Goal: Task Accomplishment & Management: Manage account settings

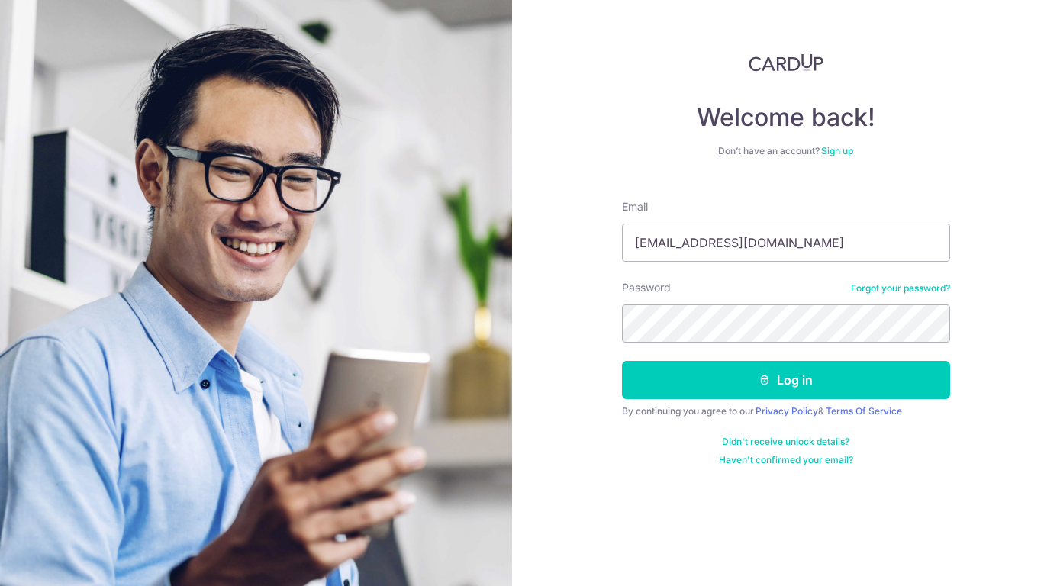
type input "kwoklicheng@hotmail.com"
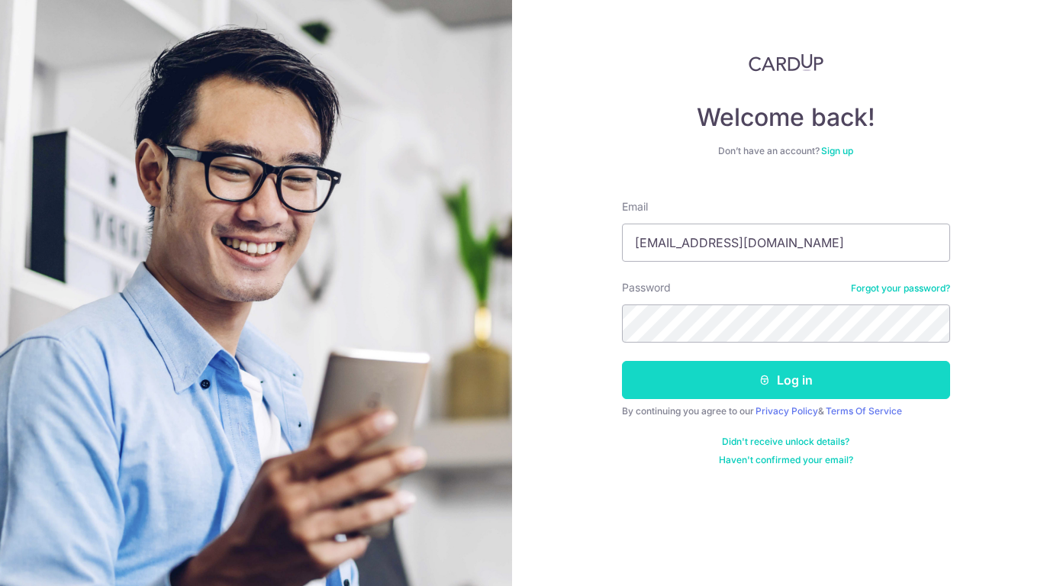
click at [818, 388] on button "Log in" at bounding box center [786, 380] width 328 height 38
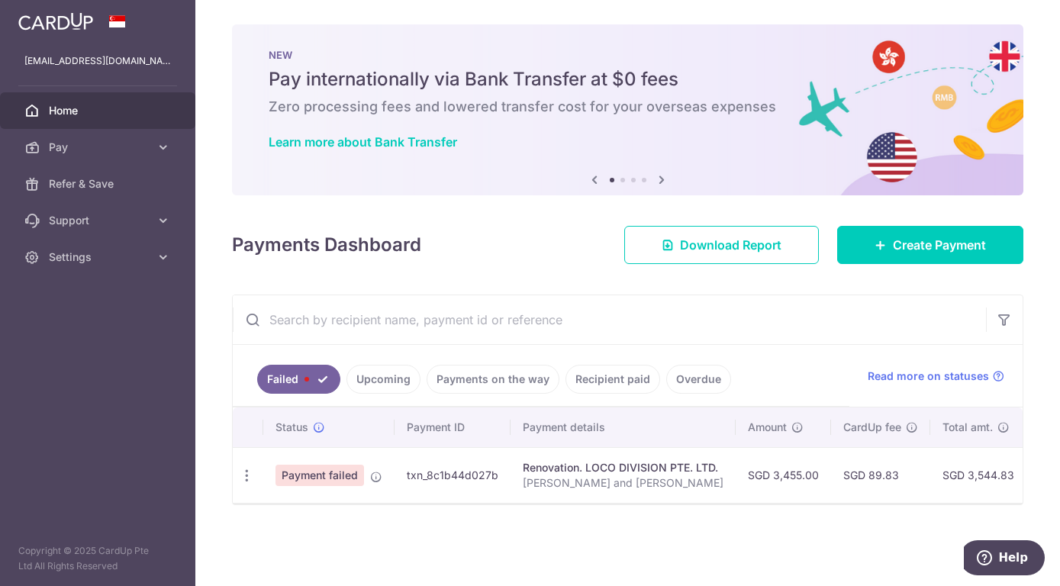
click at [349, 475] on span "Payment failed" at bounding box center [319, 475] width 89 height 21
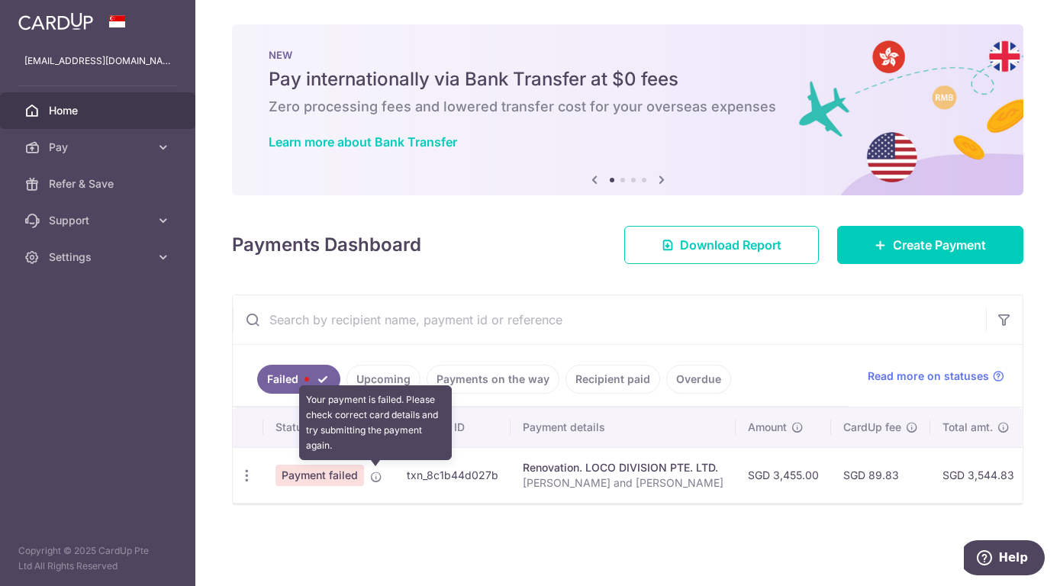
click at [375, 479] on icon at bounding box center [376, 477] width 12 height 12
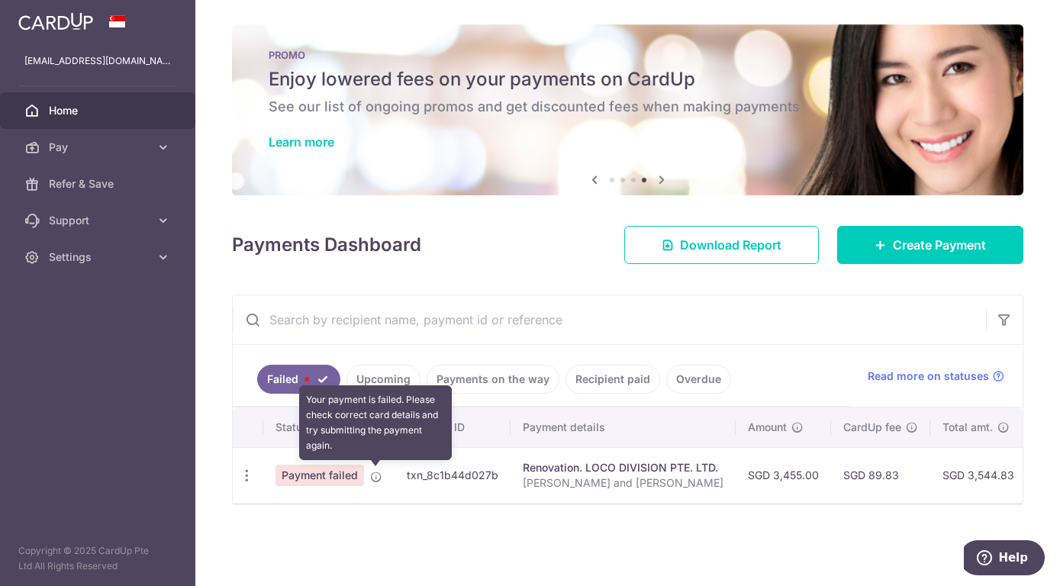
click at [375, 474] on icon at bounding box center [376, 477] width 12 height 12
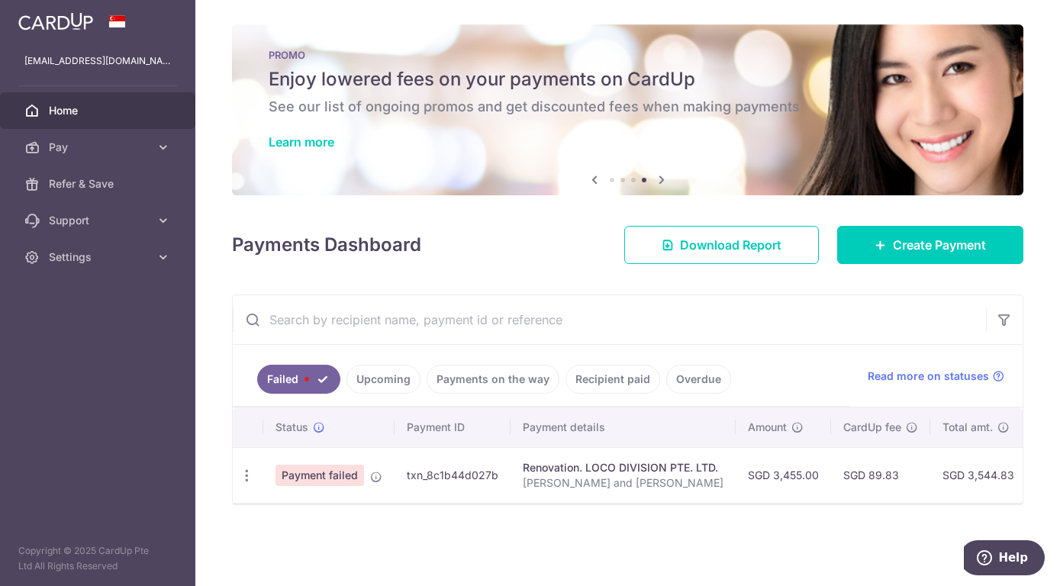
click at [341, 478] on span "Payment failed" at bounding box center [319, 475] width 89 height 21
click at [241, 468] on icon "button" at bounding box center [247, 476] width 16 height 16
click at [245, 468] on icon "button" at bounding box center [247, 476] width 16 height 16
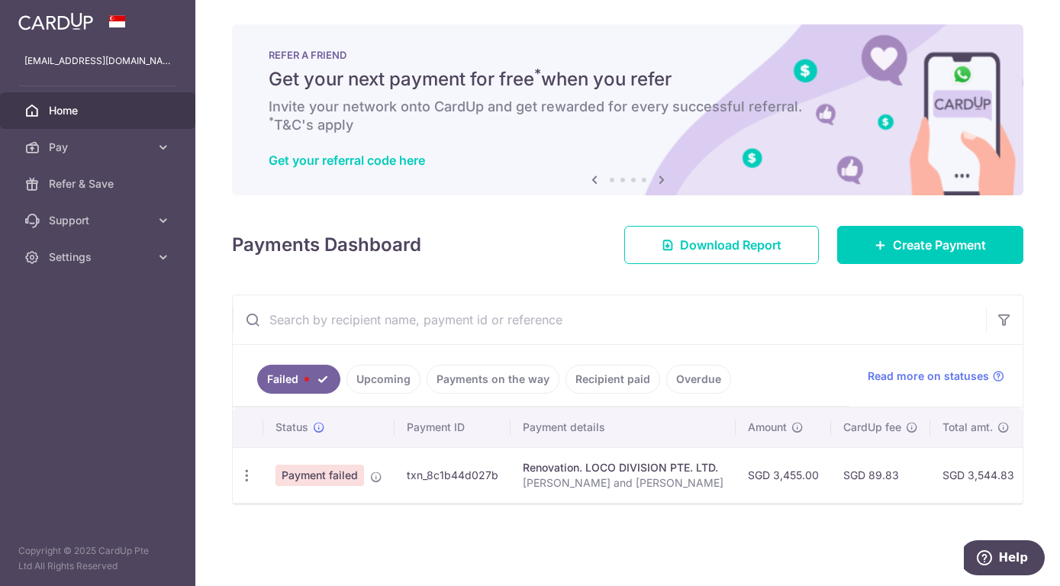
click at [320, 379] on link "Failed" at bounding box center [298, 379] width 83 height 29
click at [246, 470] on icon "button" at bounding box center [247, 476] width 16 height 16
click at [314, 519] on span "Update payment" at bounding box center [328, 517] width 104 height 18
radio input "true"
type input "3,455.00"
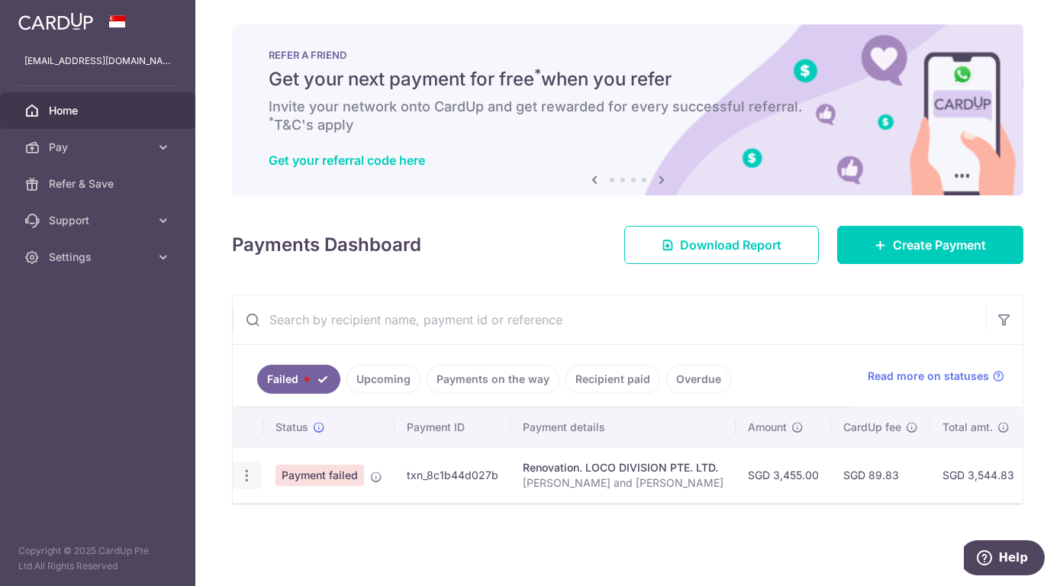
type input "Li Cheng and Clarissa"
type input "VO Payment"
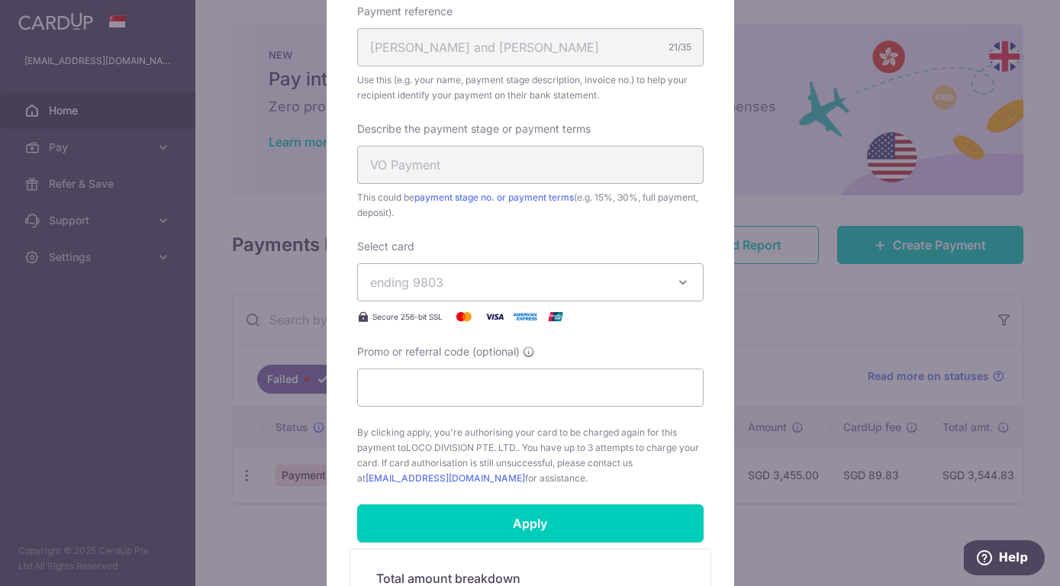
scroll to position [533, 0]
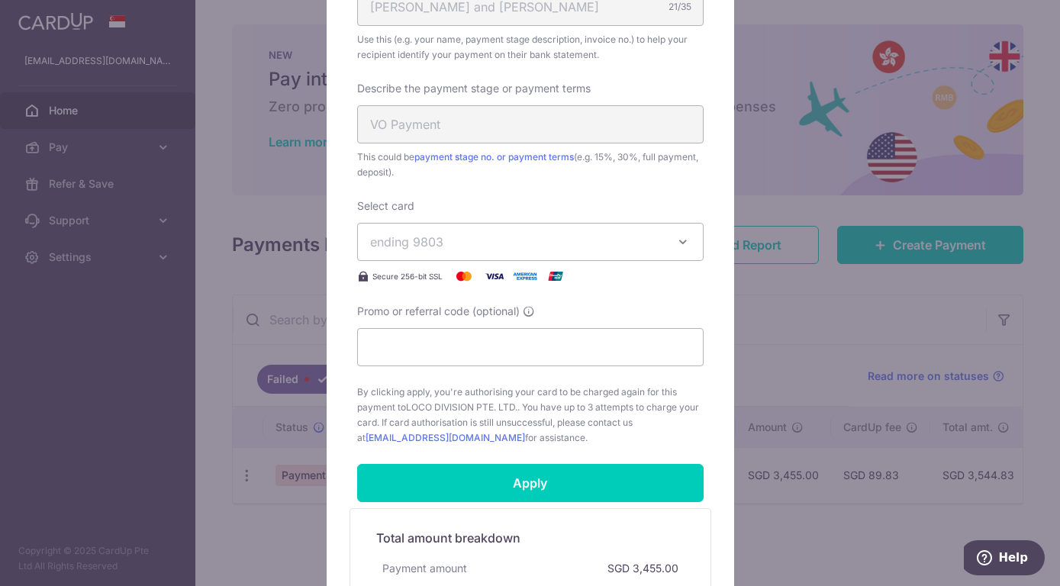
click at [514, 237] on span "ending 9803" at bounding box center [516, 242] width 293 height 18
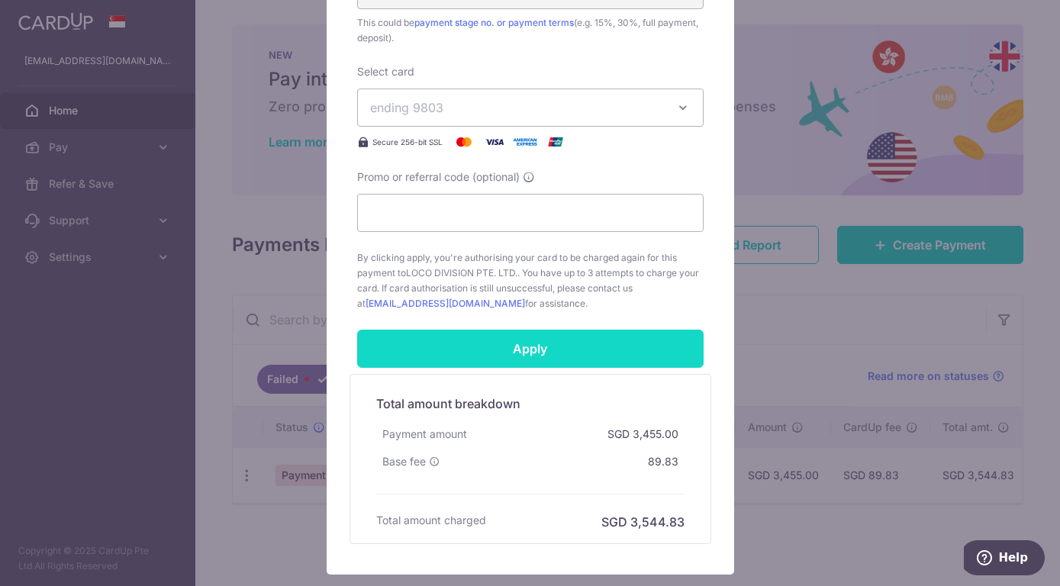
scroll to position [767, 0]
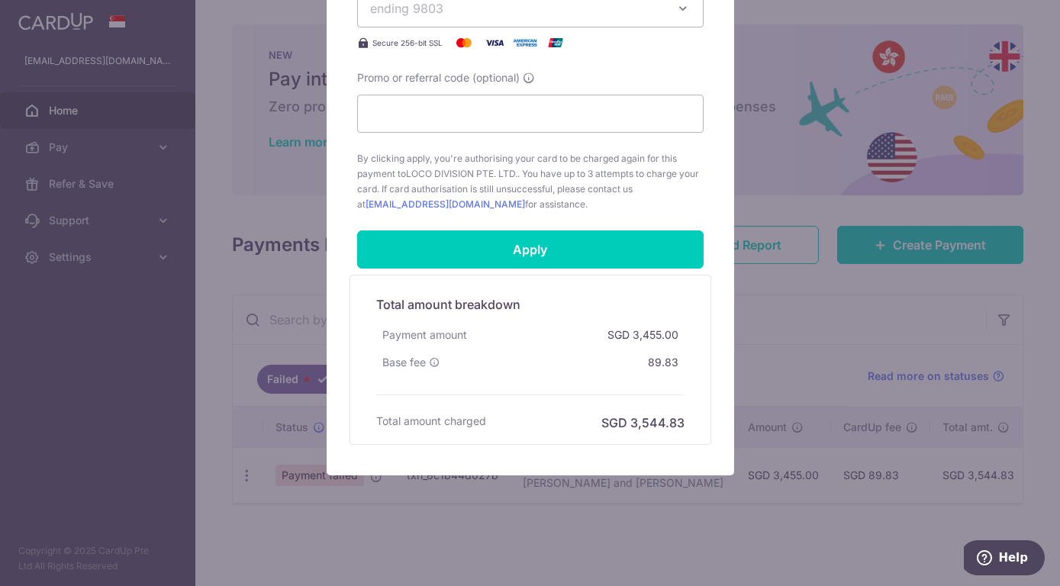
click at [827, 314] on div "Edit payment By clicking apply, you will make changes to all payments to LOCO D…" at bounding box center [530, 293] width 1060 height 586
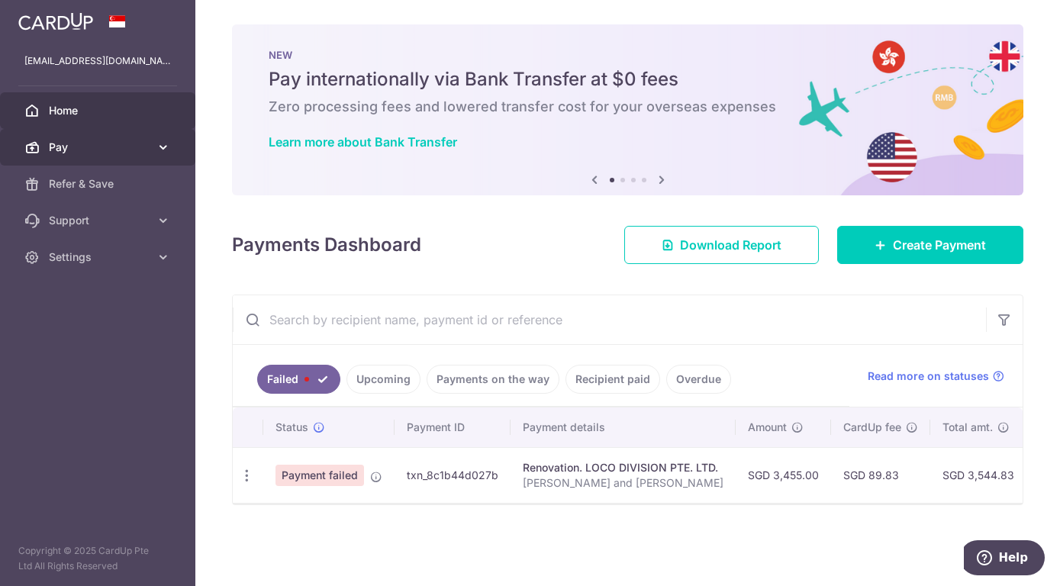
click at [139, 145] on span "Pay" at bounding box center [99, 147] width 101 height 15
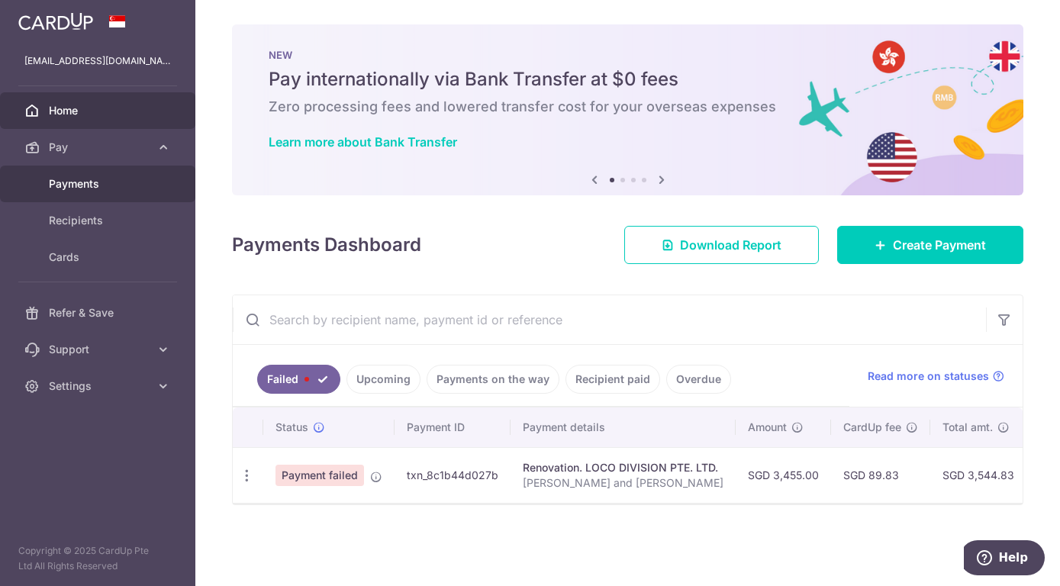
click at [94, 184] on span "Payments" at bounding box center [99, 183] width 101 height 15
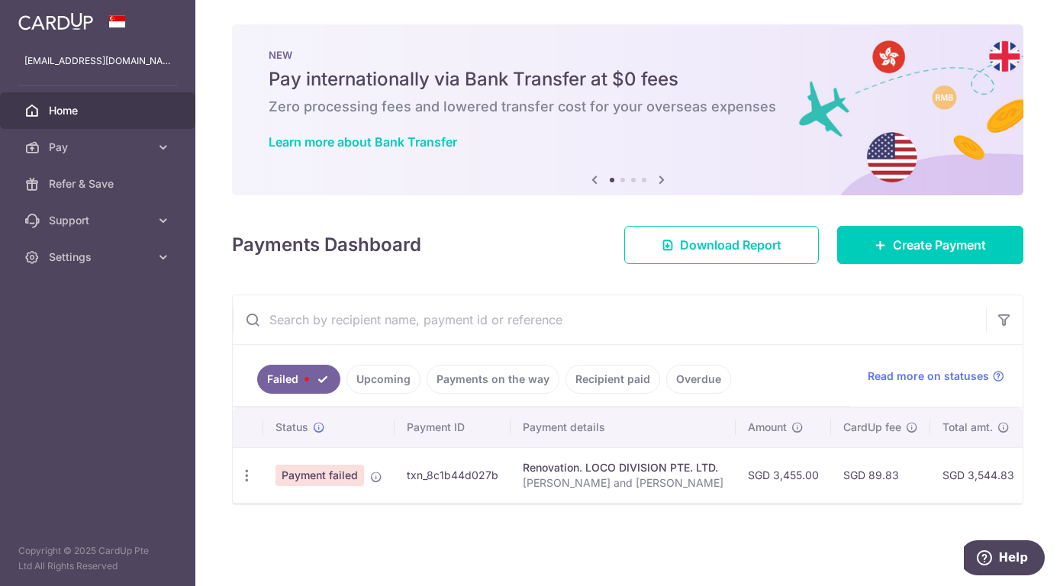
click at [379, 378] on link "Upcoming" at bounding box center [383, 379] width 74 height 29
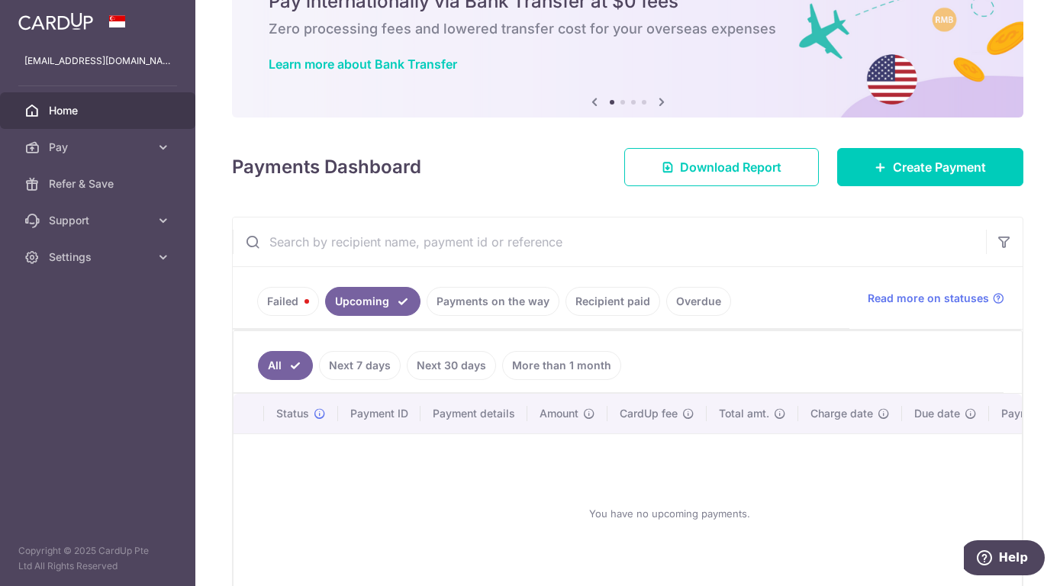
click at [301, 289] on link "Failed" at bounding box center [288, 301] width 62 height 29
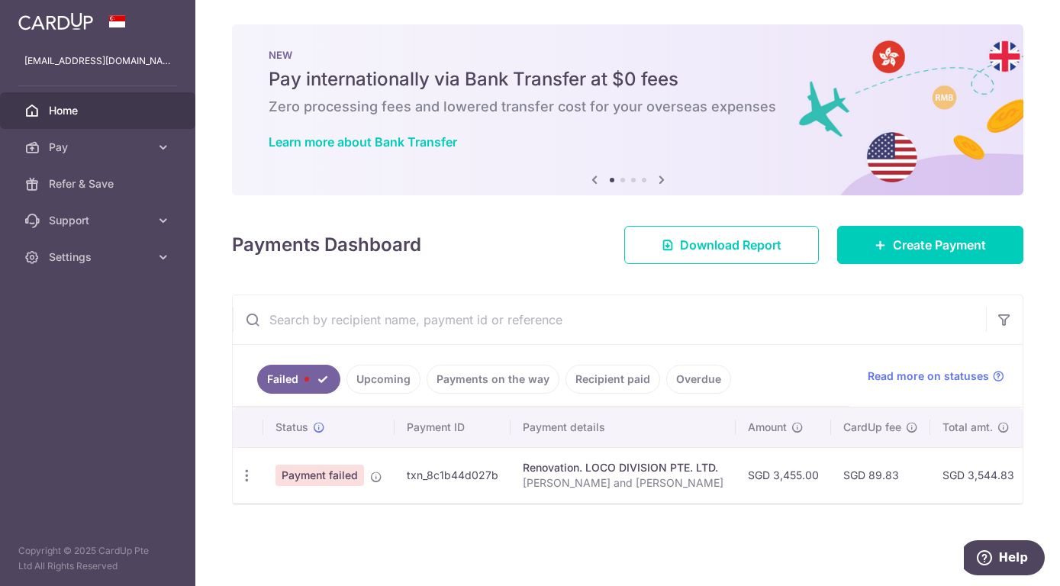
click at [334, 471] on span "Payment failed" at bounding box center [319, 475] width 89 height 21
click at [241, 476] on icon "button" at bounding box center [247, 476] width 16 height 16
click at [312, 507] on link "Update payment" at bounding box center [312, 517] width 159 height 37
radio input "true"
type input "3,455.00"
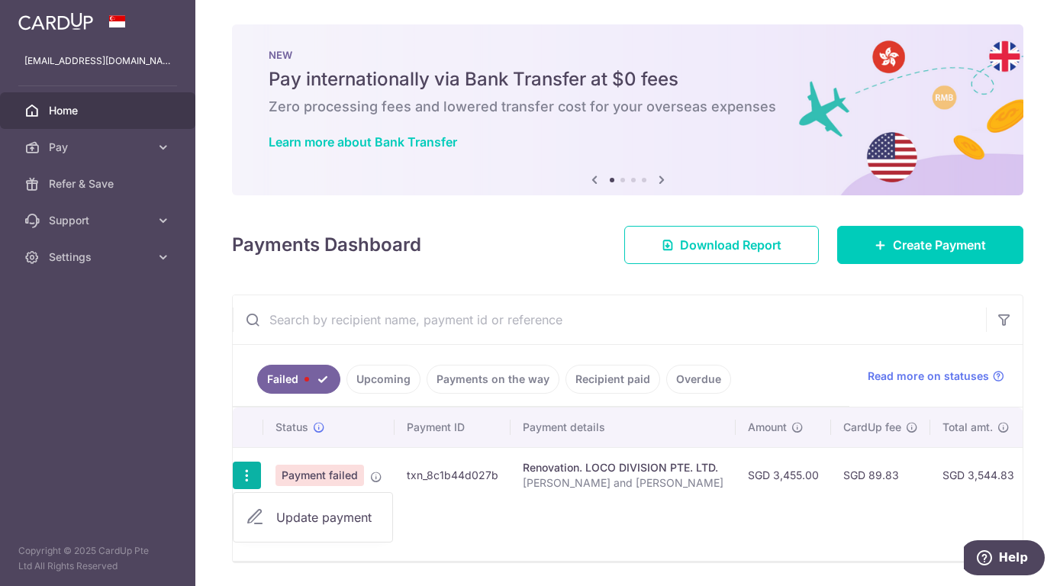
type input "[PERSON_NAME] and [PERSON_NAME]"
type input "VO Payment"
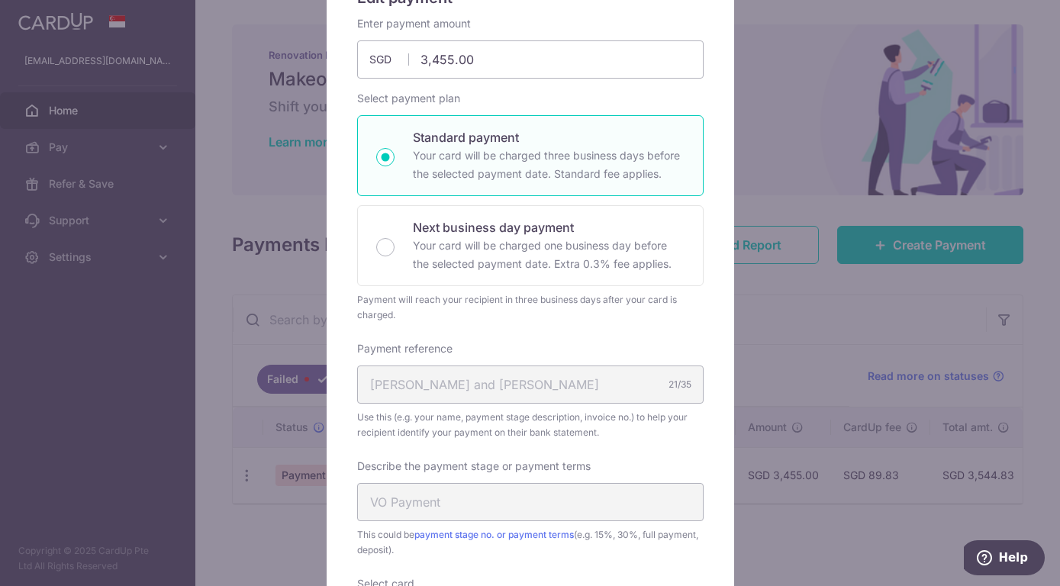
scroll to position [389, 0]
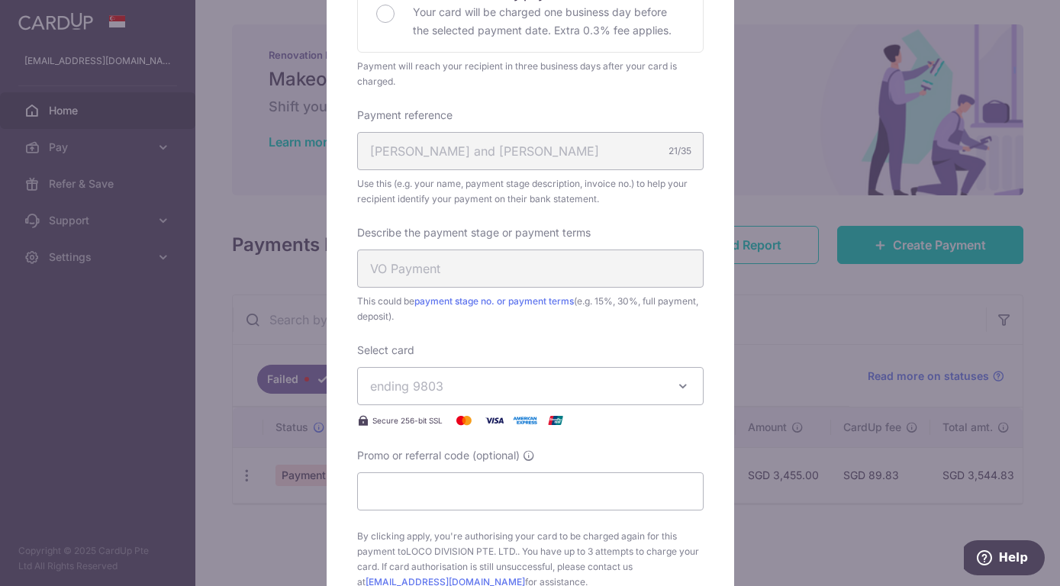
click at [669, 376] on button "ending 9803" at bounding box center [530, 386] width 346 height 38
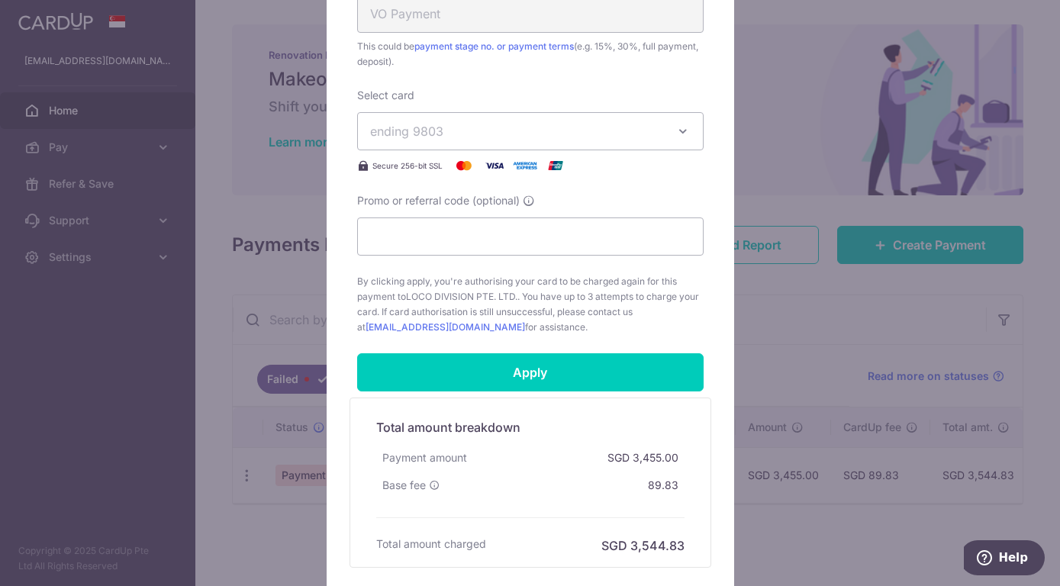
scroll to position [611, 0]
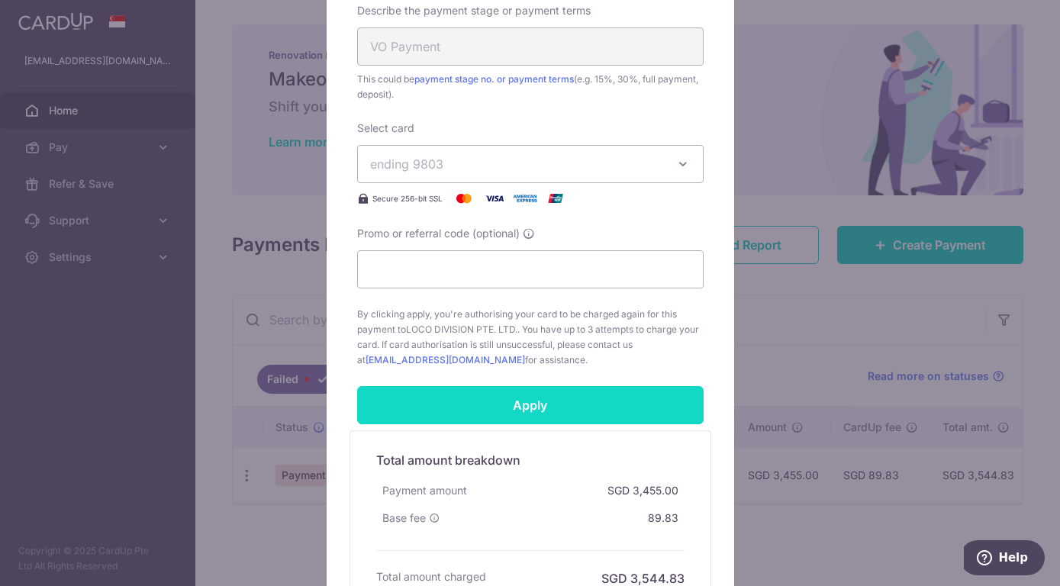
click at [617, 417] on input "Apply" at bounding box center [530, 405] width 346 height 38
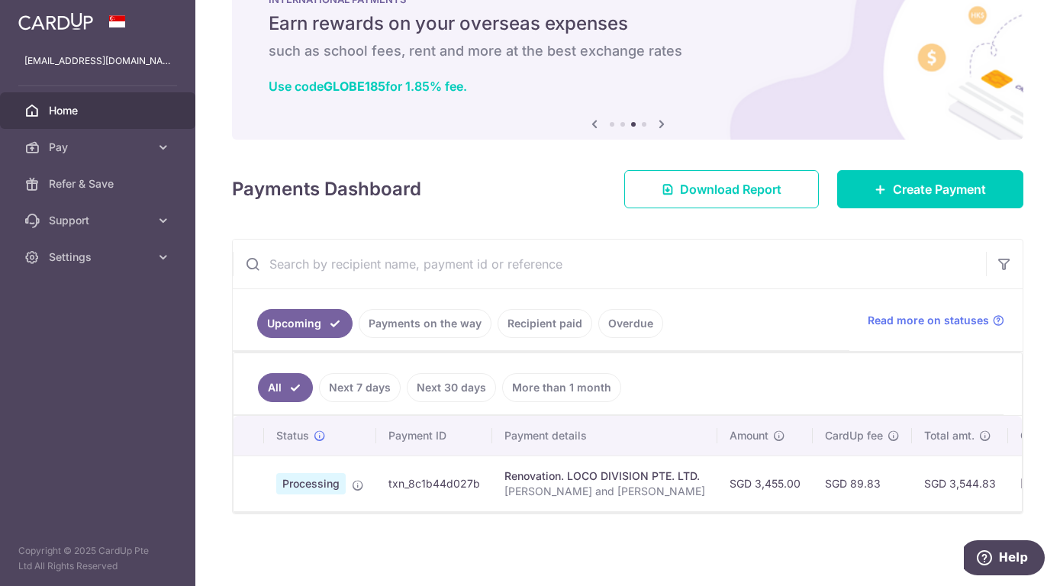
click at [452, 324] on link "Payments on the way" at bounding box center [425, 323] width 133 height 29
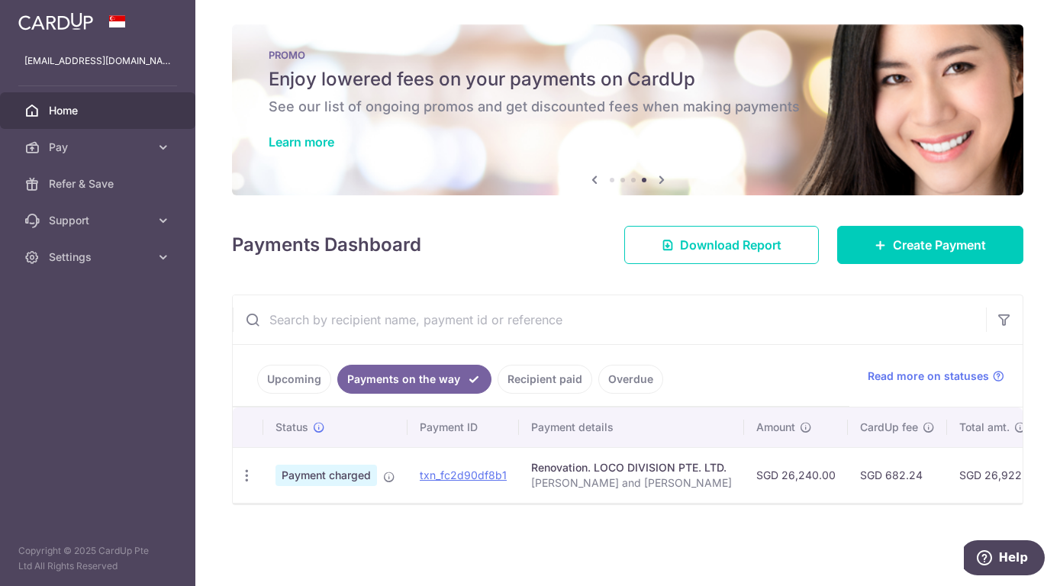
click at [299, 378] on link "Upcoming" at bounding box center [294, 379] width 74 height 29
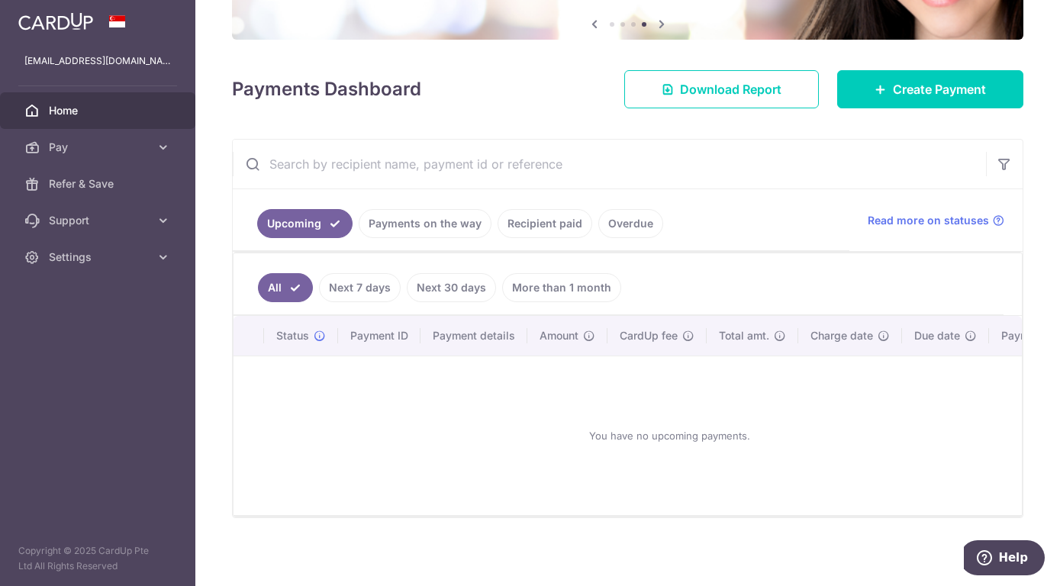
click at [540, 224] on link "Recipient paid" at bounding box center [544, 223] width 95 height 29
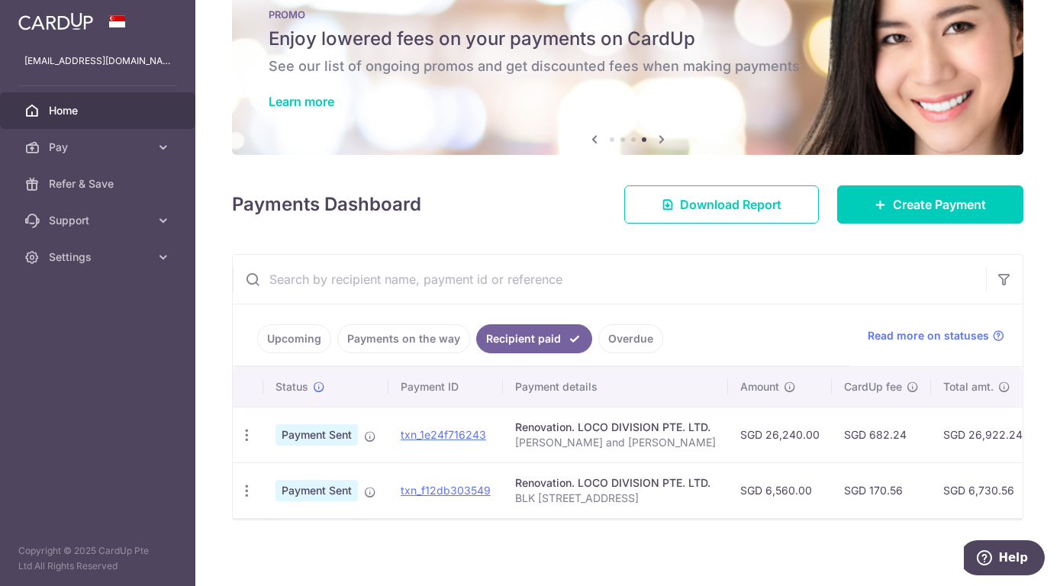
scroll to position [47, 0]
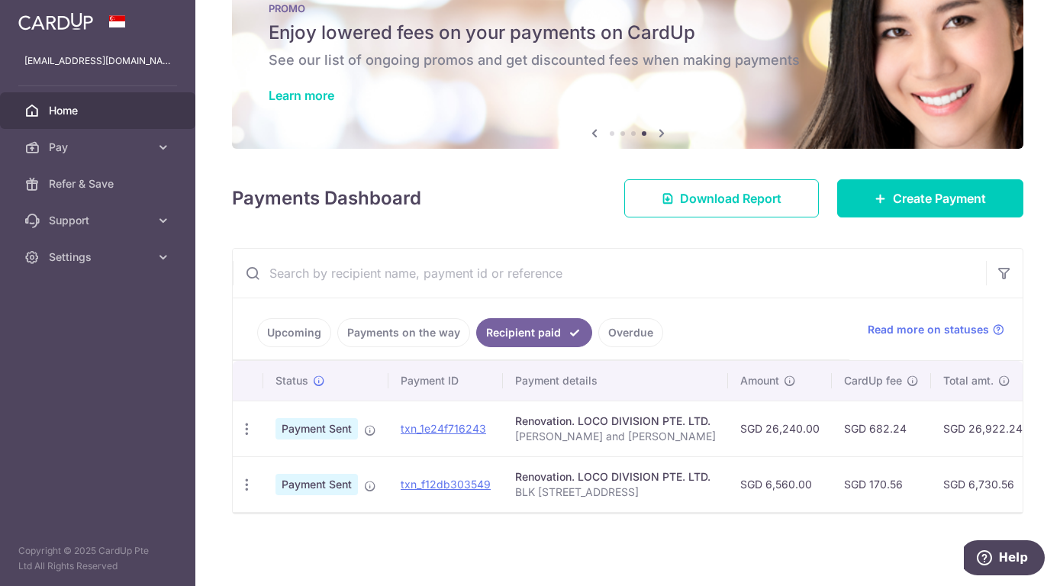
click at [403, 337] on link "Payments on the way" at bounding box center [403, 332] width 133 height 29
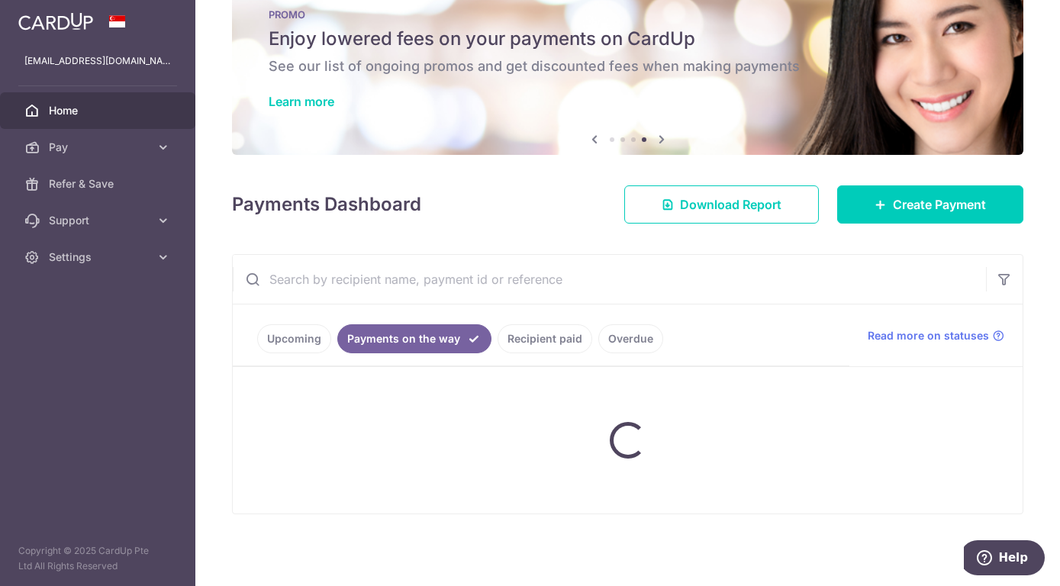
scroll to position [0, 0]
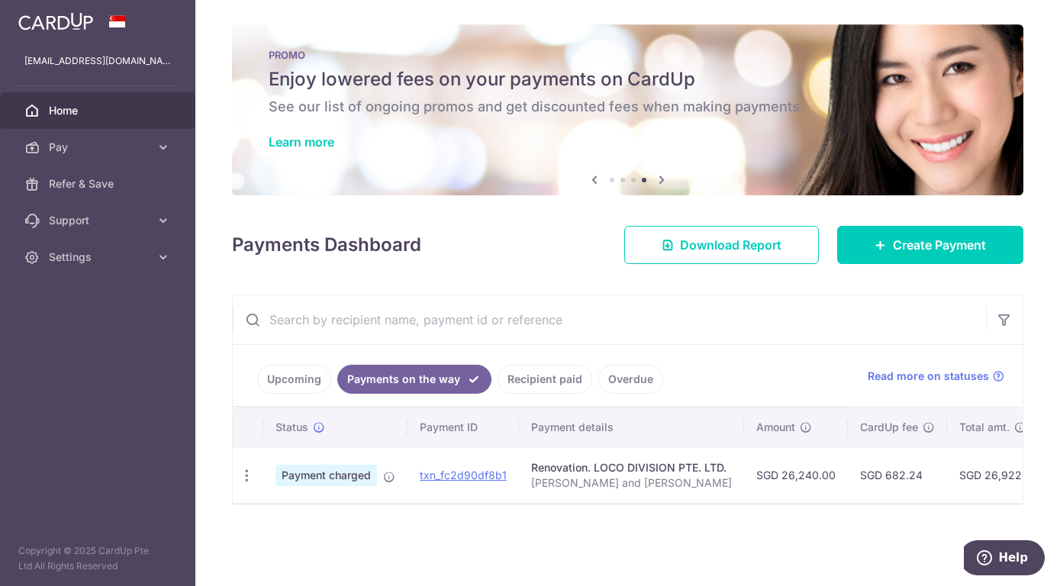
click at [277, 378] on link "Upcoming" at bounding box center [294, 379] width 74 height 29
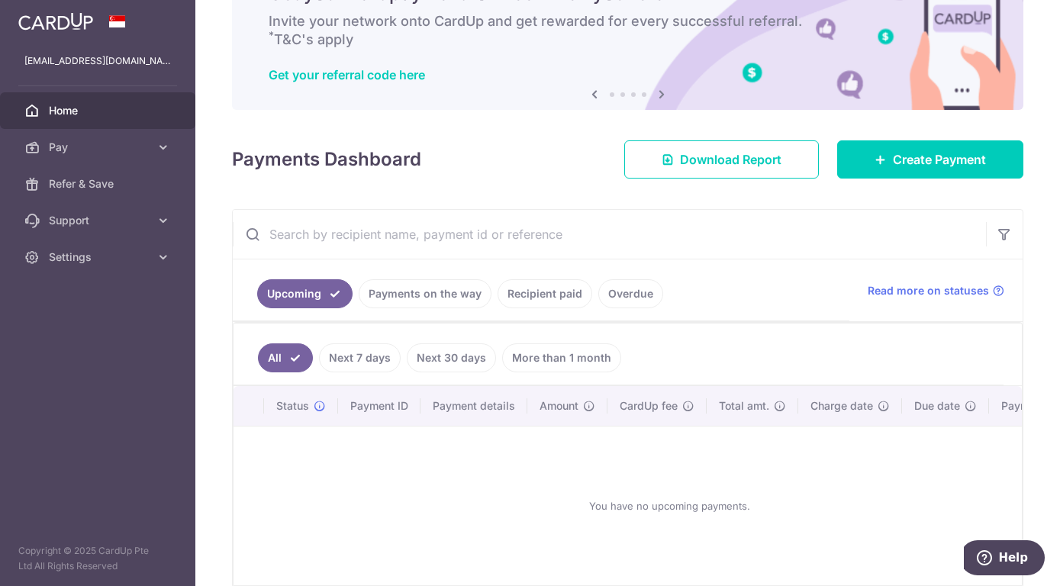
scroll to position [82, 0]
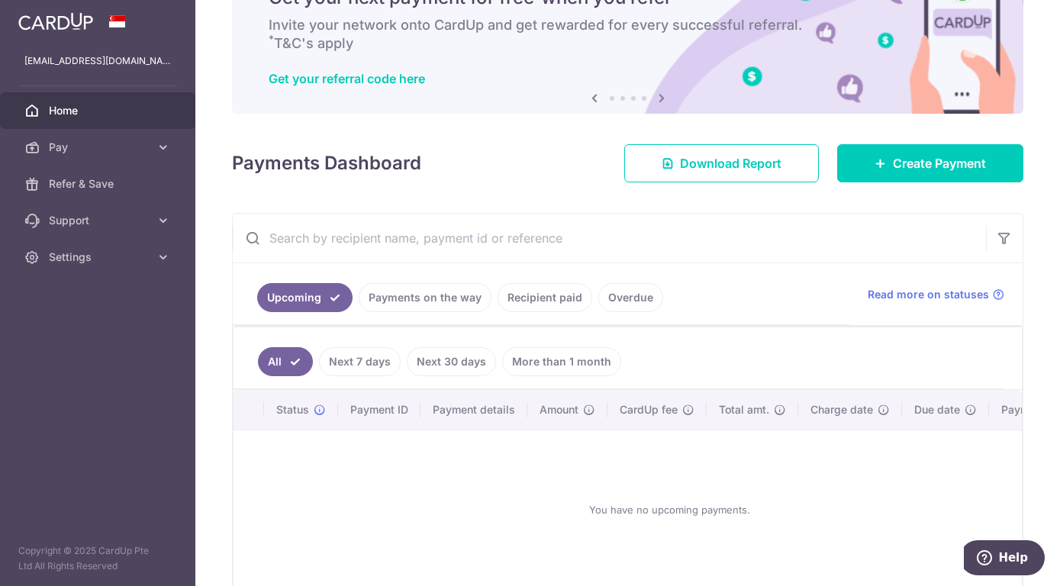
click at [379, 361] on link "Next 7 days" at bounding box center [360, 361] width 82 height 29
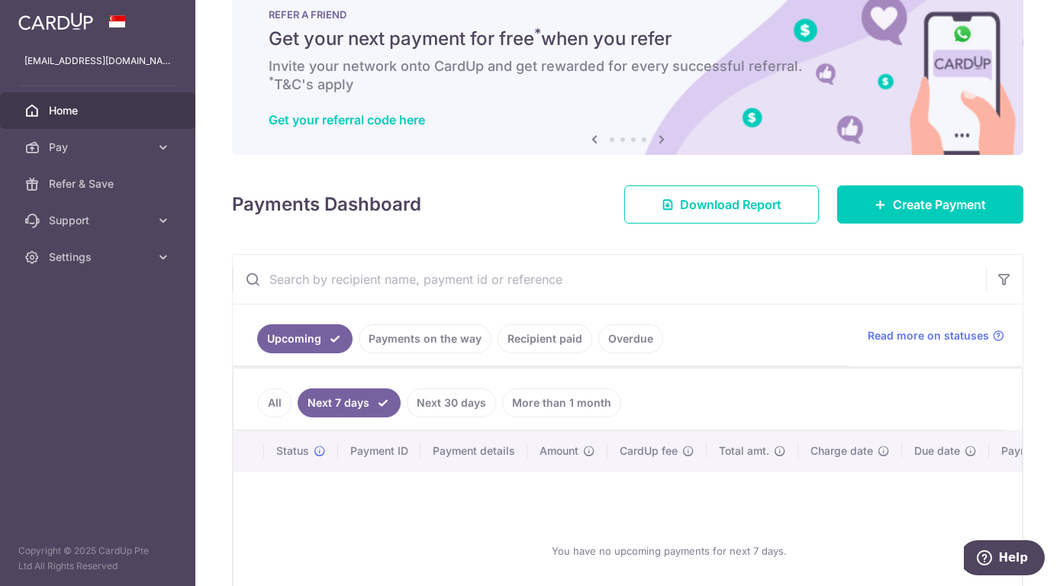
click at [464, 404] on link "Next 30 days" at bounding box center [451, 402] width 89 height 29
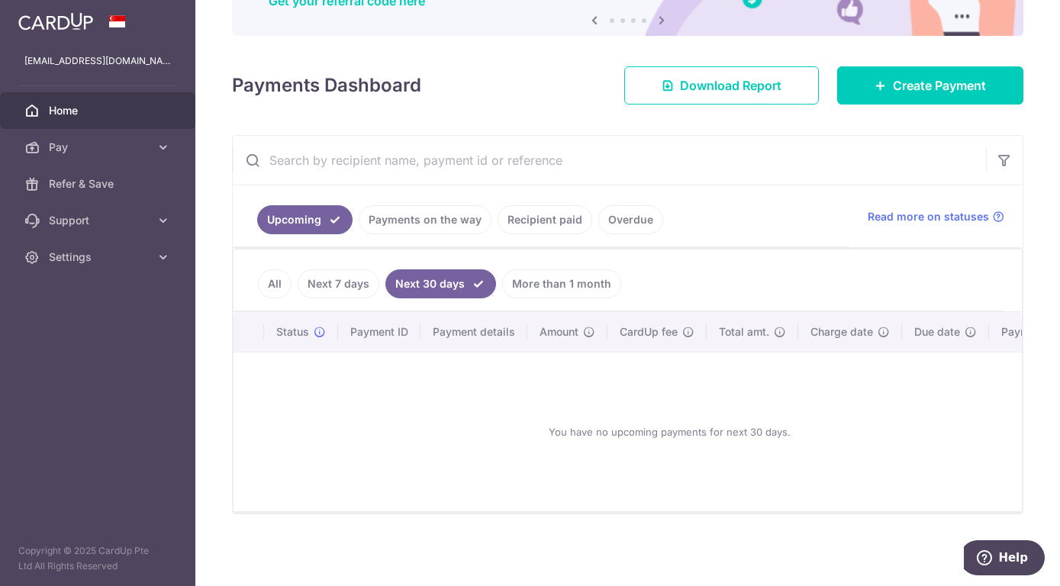
click at [530, 288] on link "More than 1 month" at bounding box center [561, 283] width 119 height 29
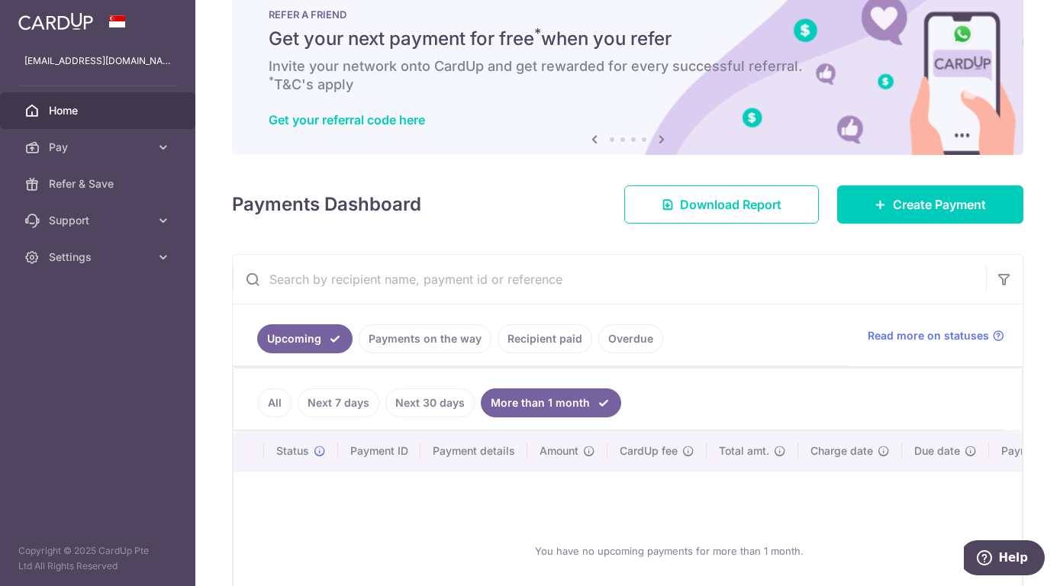
click at [277, 405] on link "All" at bounding box center [275, 402] width 34 height 29
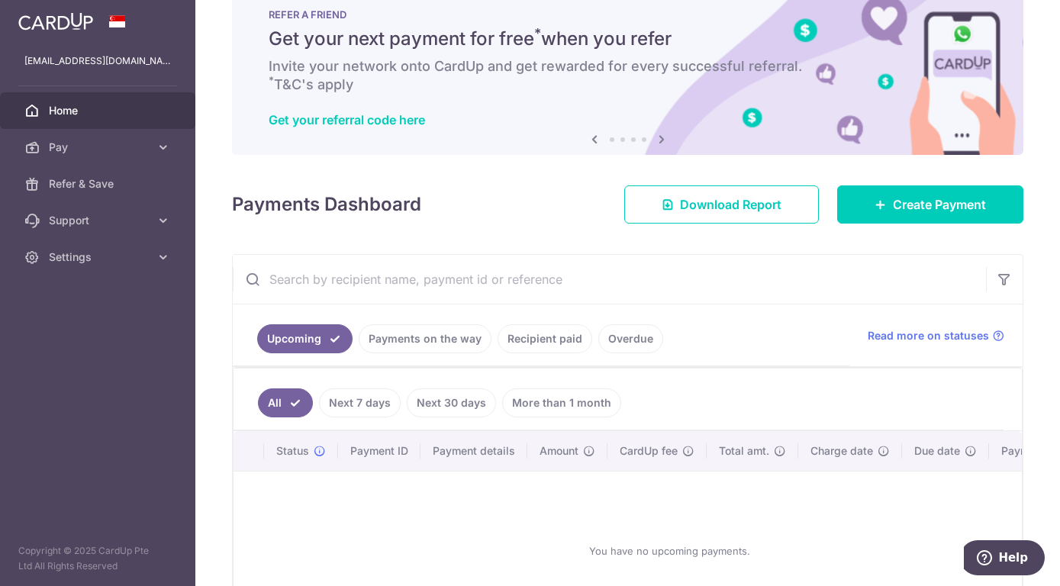
click at [419, 343] on link "Payments on the way" at bounding box center [425, 338] width 133 height 29
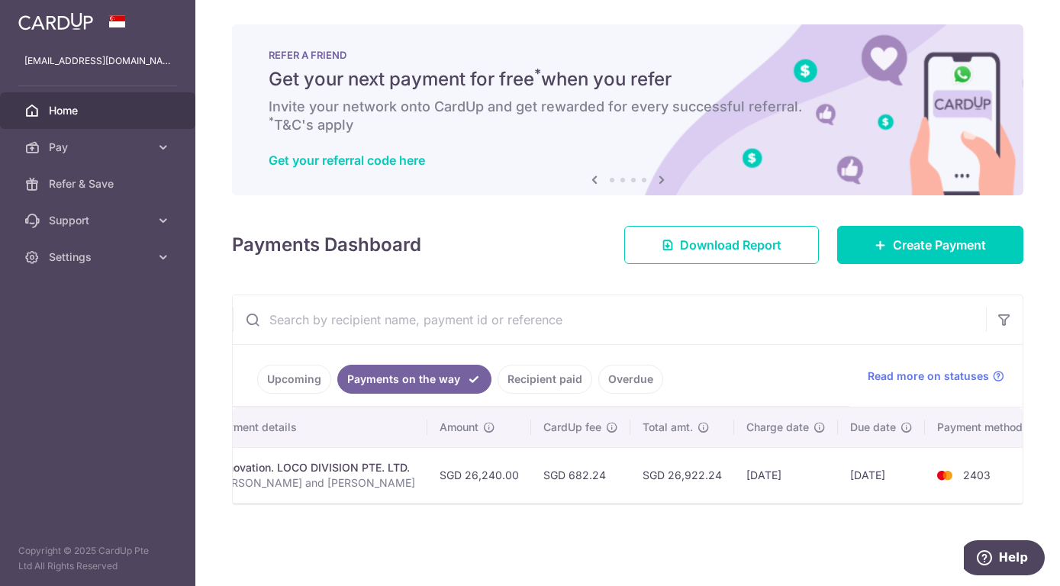
scroll to position [0, 0]
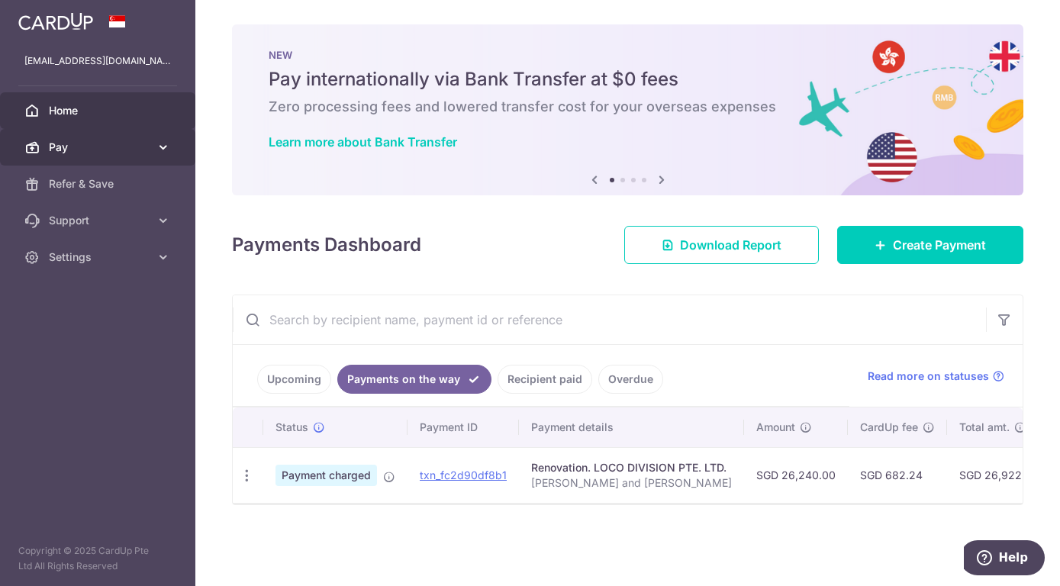
click at [106, 144] on span "Pay" at bounding box center [99, 147] width 101 height 15
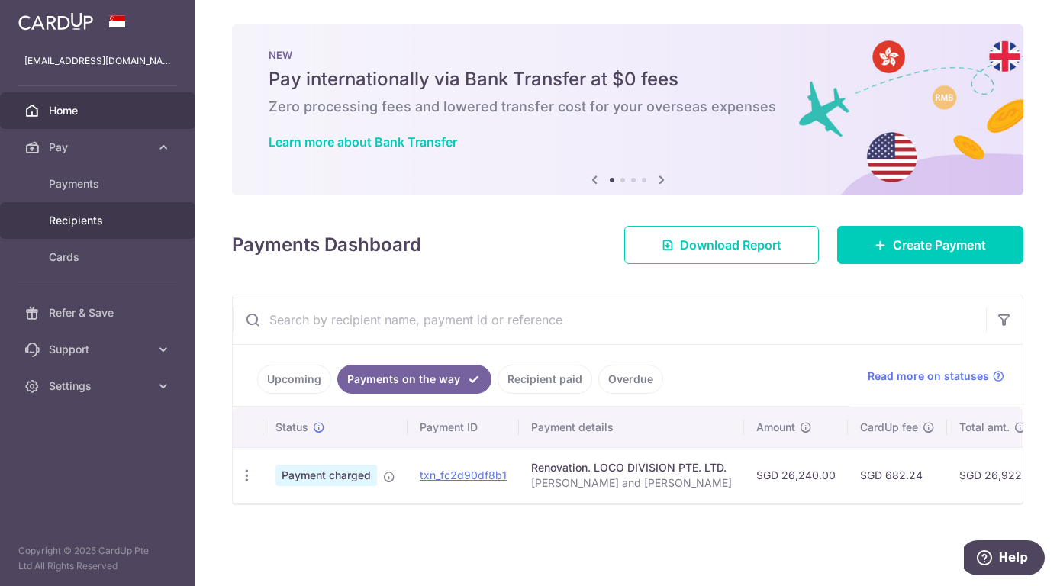
click at [105, 219] on span "Recipients" at bounding box center [99, 220] width 101 height 15
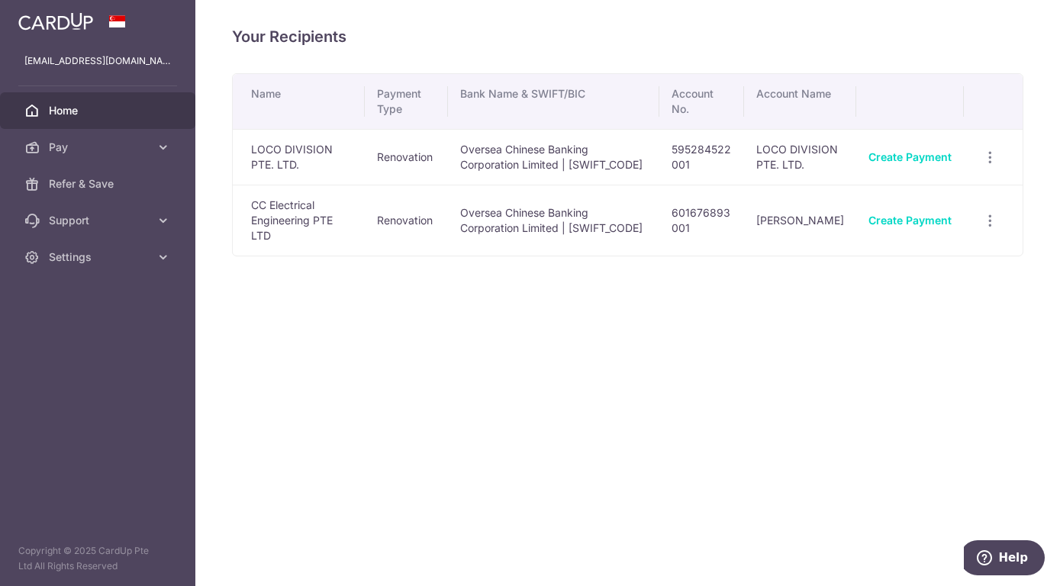
click at [113, 114] on span "Home" at bounding box center [99, 110] width 101 height 15
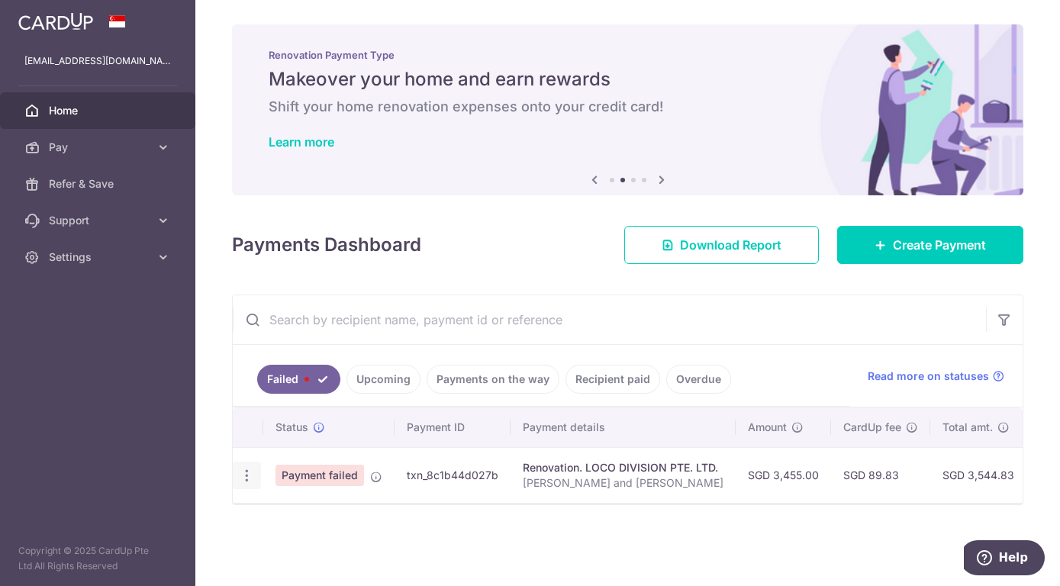
click at [251, 475] on icon "button" at bounding box center [247, 476] width 16 height 16
click at [298, 520] on span "Update payment" at bounding box center [328, 517] width 104 height 18
radio input "true"
type input "3,455.00"
type input "[PERSON_NAME] and [PERSON_NAME]"
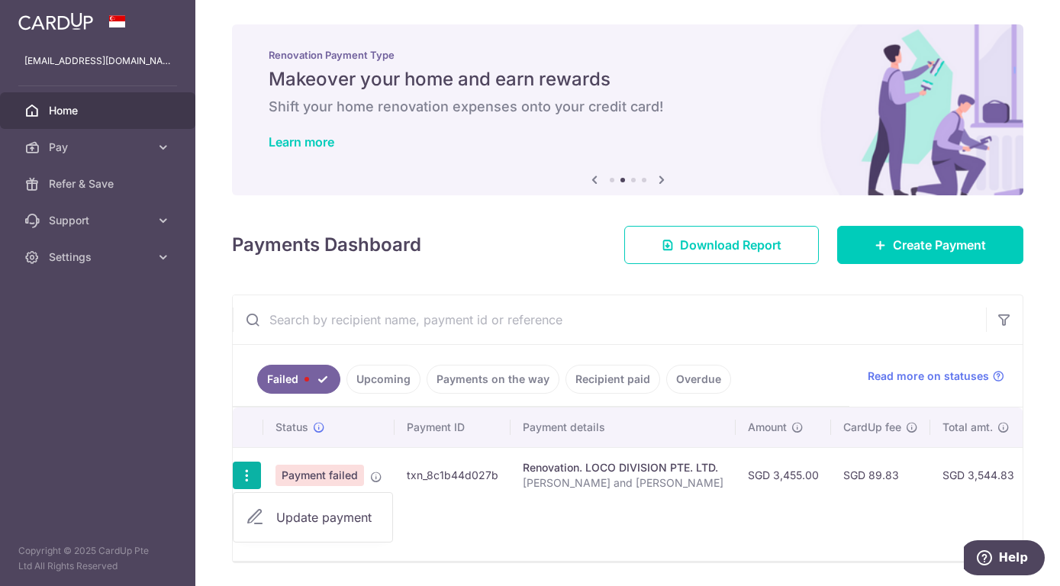
type input "VO Payment"
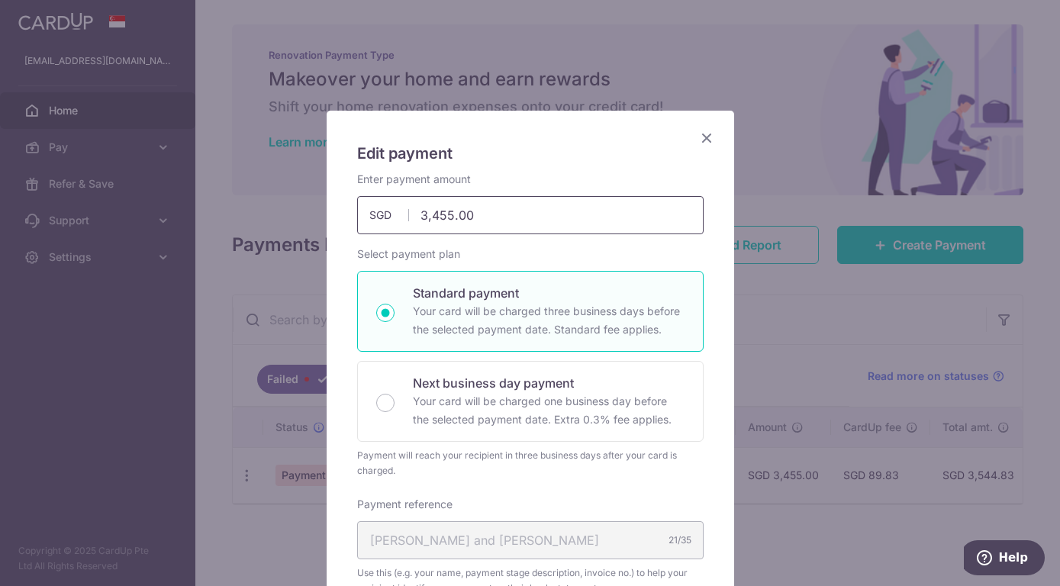
click at [541, 217] on input "3,455.00" at bounding box center [530, 215] width 346 height 38
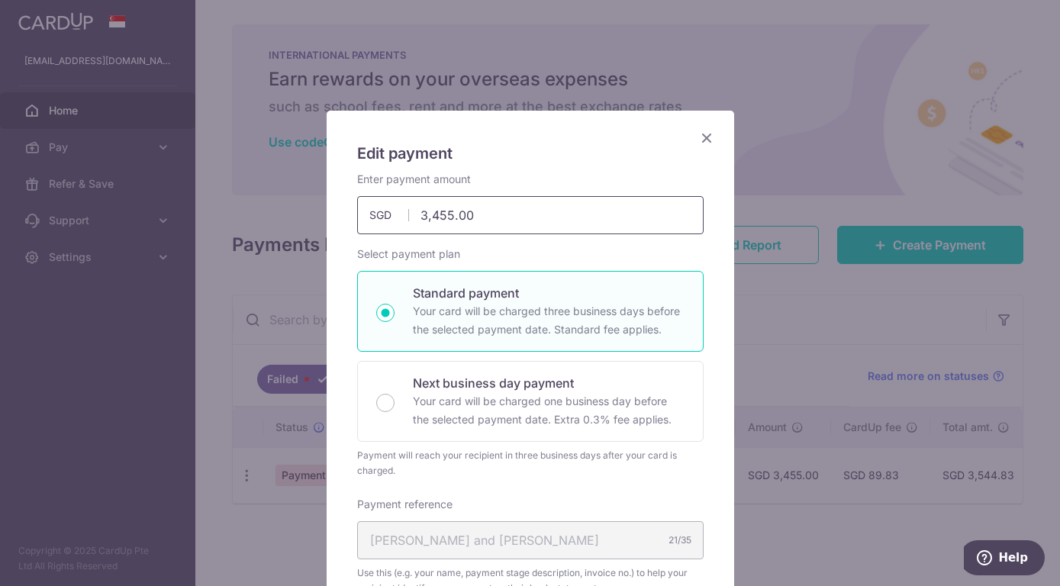
drag, startPoint x: 522, startPoint y: 214, endPoint x: 213, endPoint y: 217, distance: 309.0
click at [357, 217] on input "3,455.00" at bounding box center [530, 215] width 346 height 38
type input "3,455.00"
click at [525, 255] on div "Select payment plan Standard payment Your card will be charged three business d…" at bounding box center [530, 362] width 346 height 232
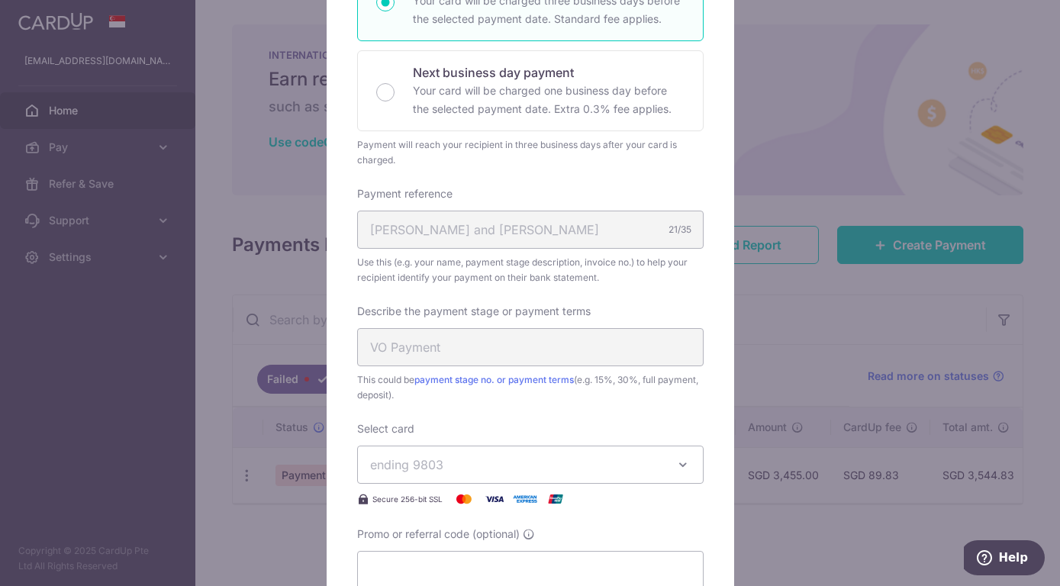
scroll to position [311, 0]
click at [582, 351] on div "VO Payment" at bounding box center [530, 346] width 346 height 38
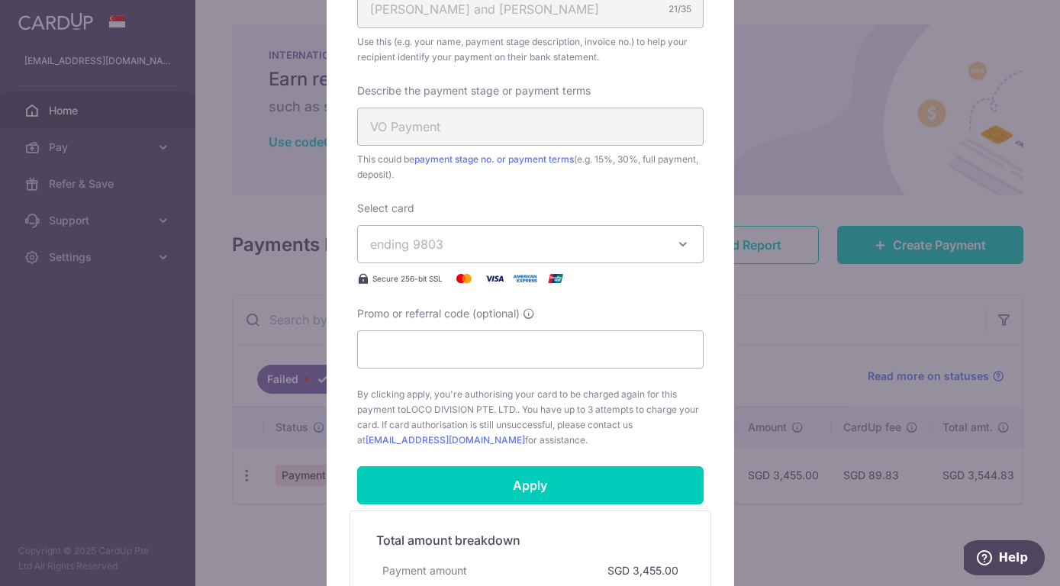
scroll to position [545, 0]
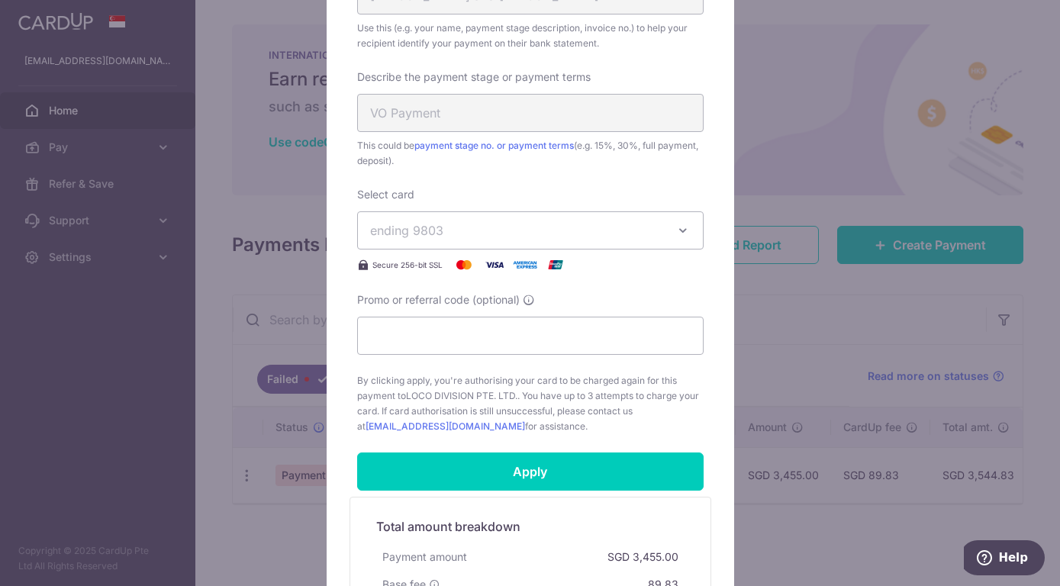
click at [535, 227] on span "ending 9803" at bounding box center [516, 230] width 293 height 18
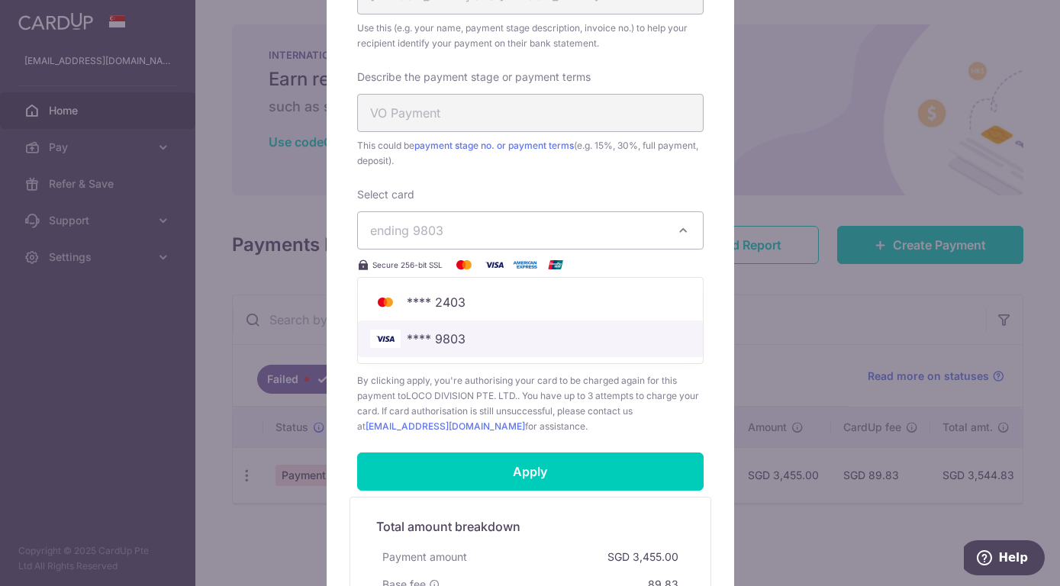
click at [462, 335] on span "**** 9803" at bounding box center [436, 339] width 59 height 18
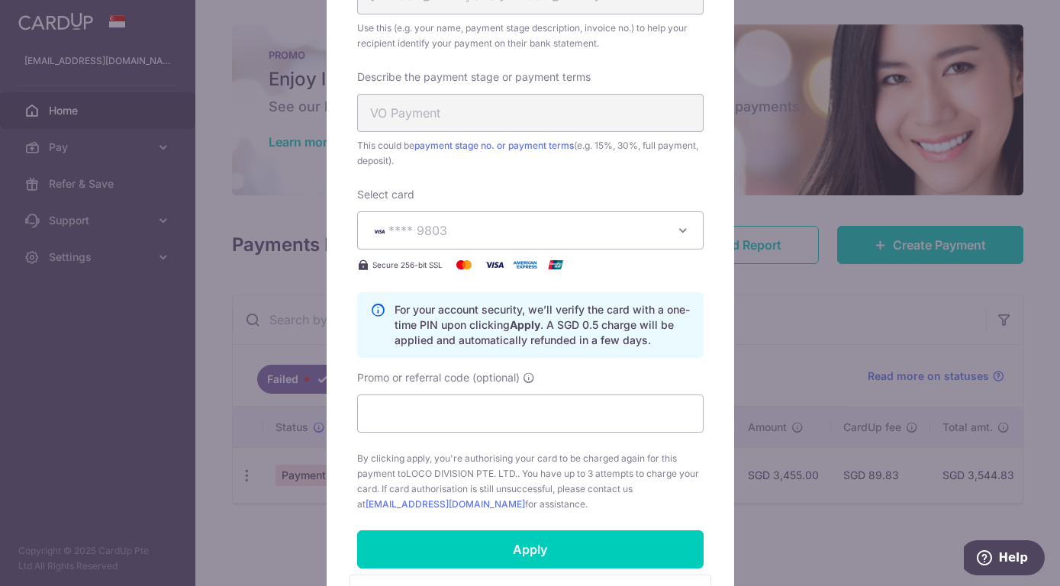
scroll to position [778, 0]
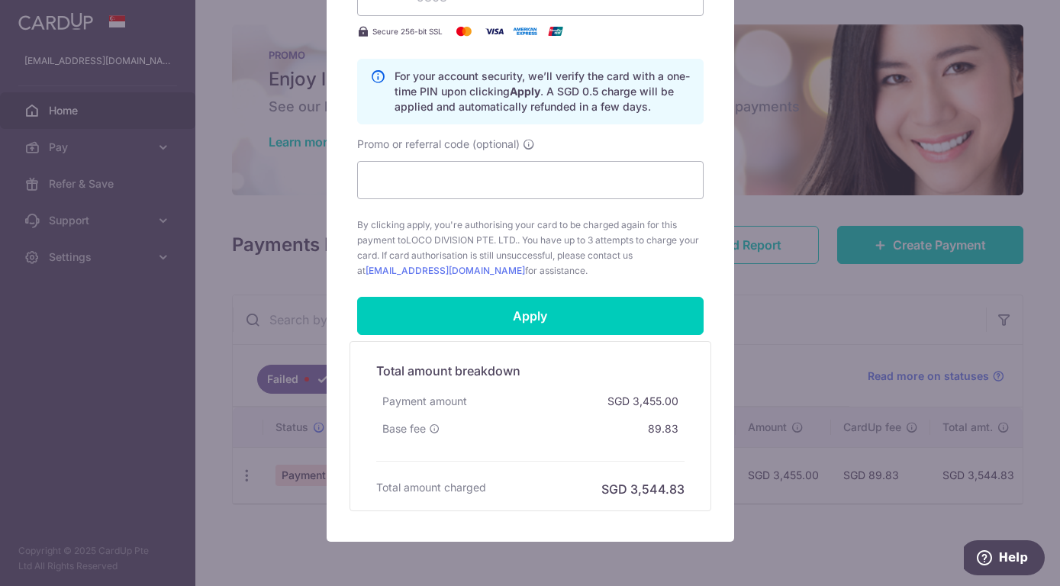
click at [567, 264] on span "By clicking apply, you're authorising your card to be charged again for this pa…" at bounding box center [530, 247] width 346 height 61
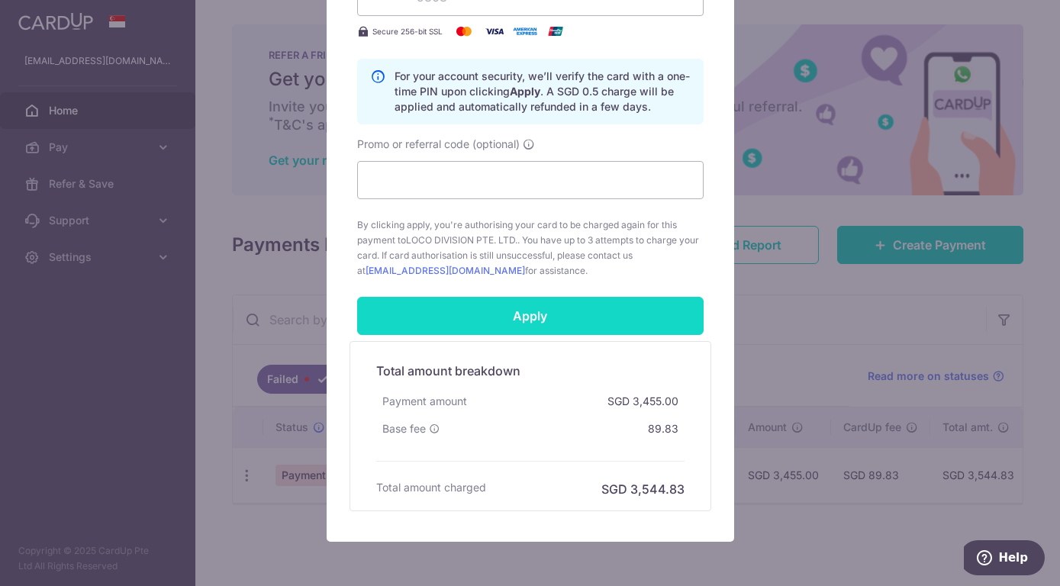
click at [539, 314] on input "Apply" at bounding box center [530, 316] width 346 height 38
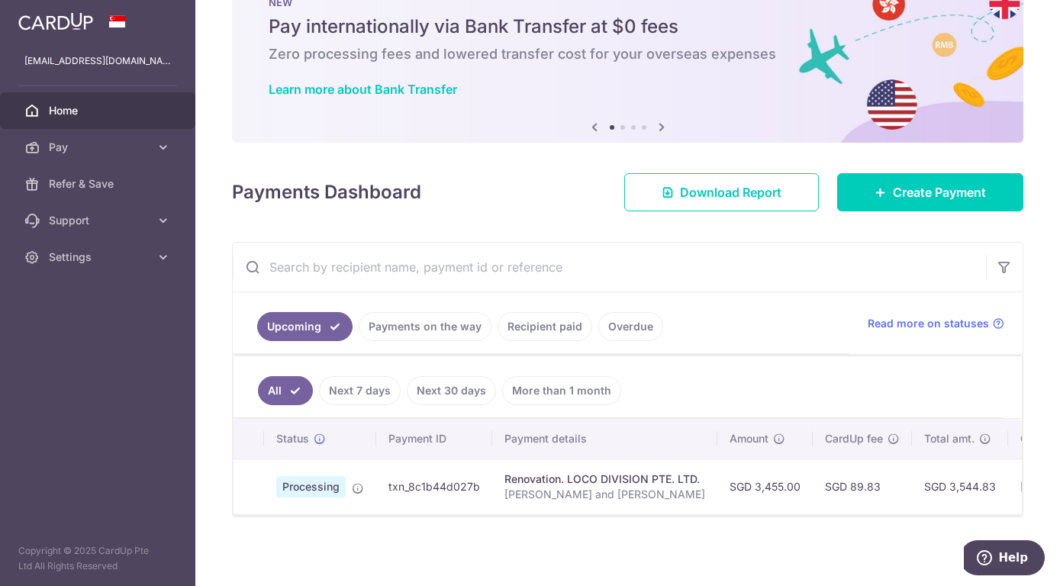
scroll to position [56, 0]
